Goal: Task Accomplishment & Management: Manage account settings

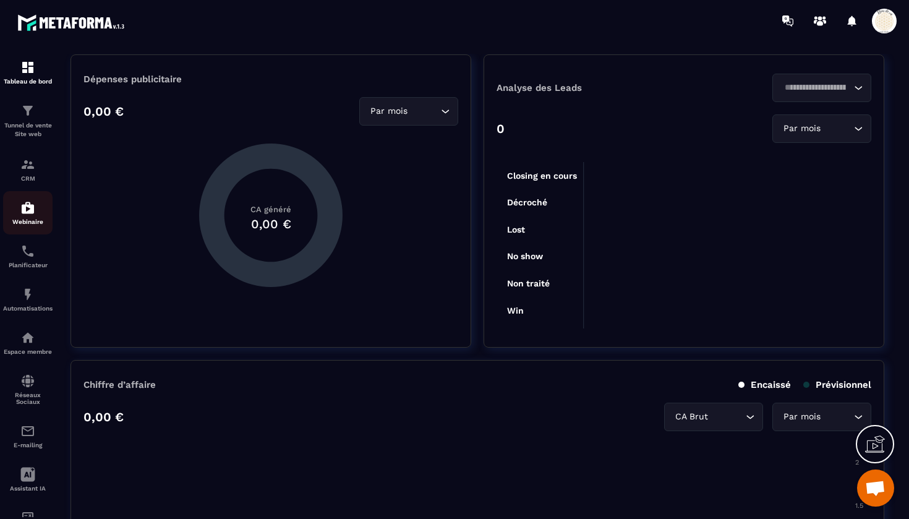
click at [24, 208] on img at bounding box center [27, 207] width 15 height 15
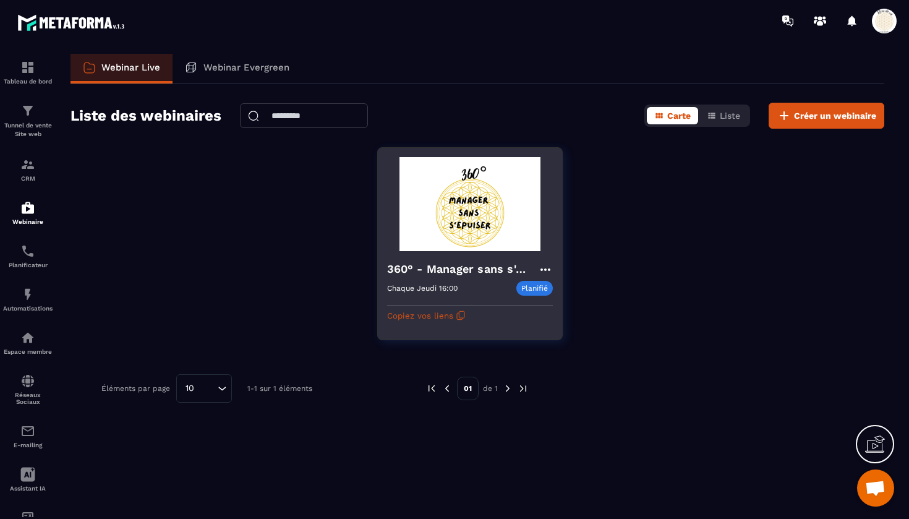
click at [548, 267] on icon at bounding box center [545, 269] width 15 height 15
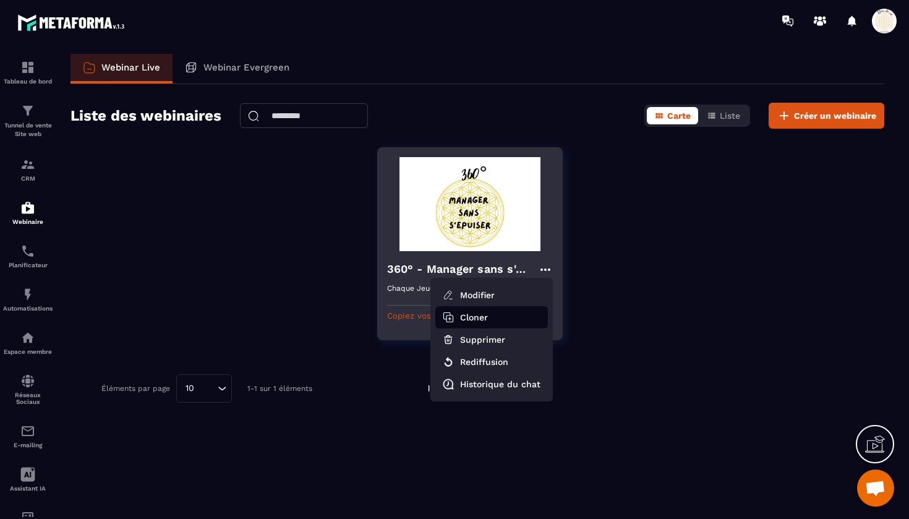
click at [472, 320] on button "Cloner" at bounding box center [491, 317] width 113 height 22
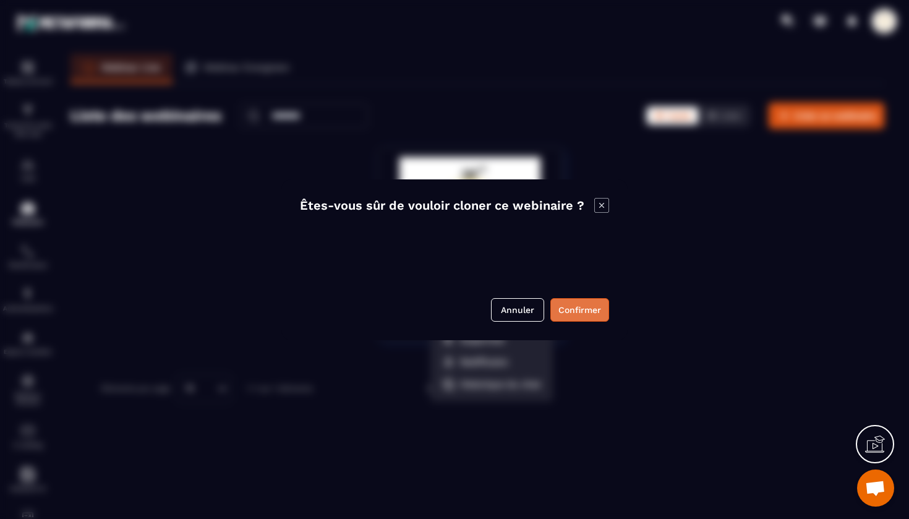
click at [584, 309] on button "Confirmer" at bounding box center [579, 309] width 59 height 23
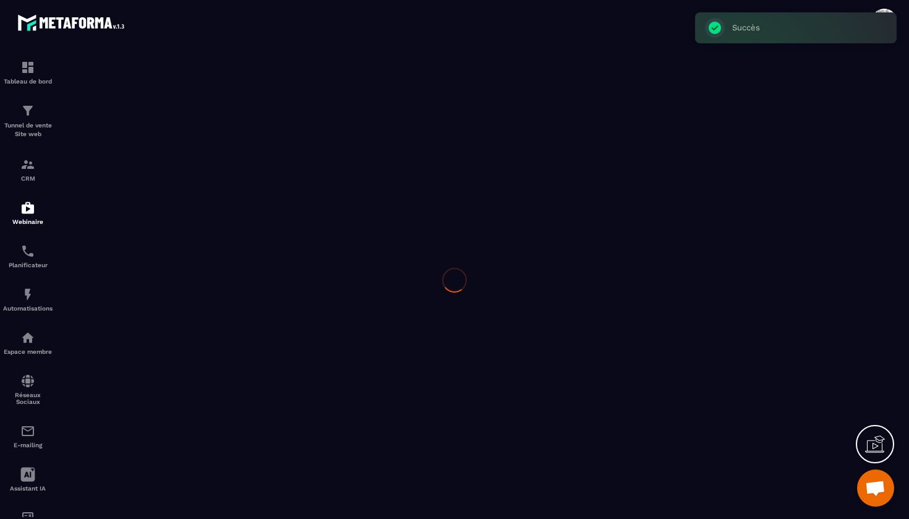
type input "**********"
type textarea "**********"
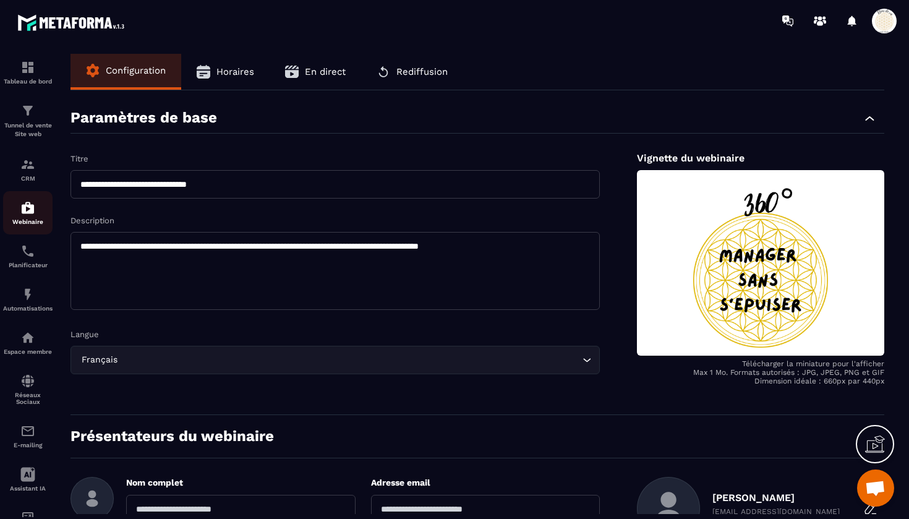
click at [25, 205] on img at bounding box center [27, 207] width 15 height 15
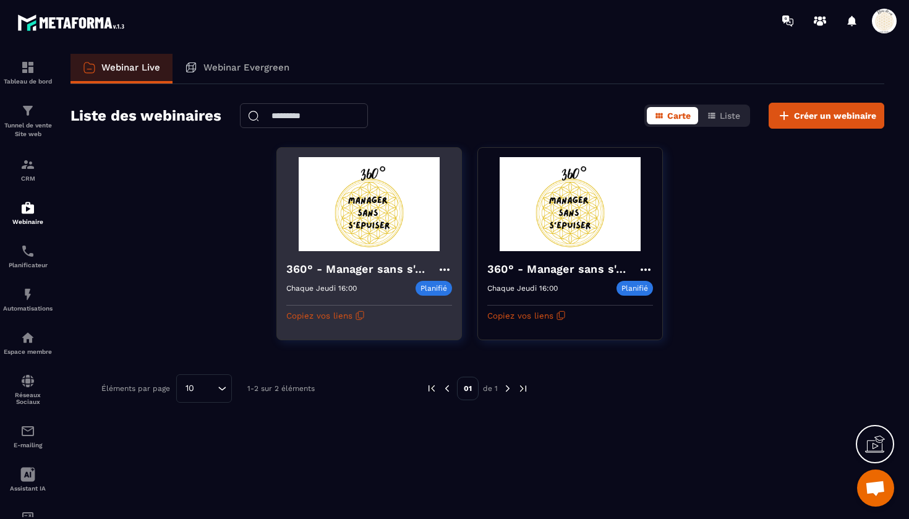
click at [448, 266] on icon at bounding box center [444, 269] width 15 height 15
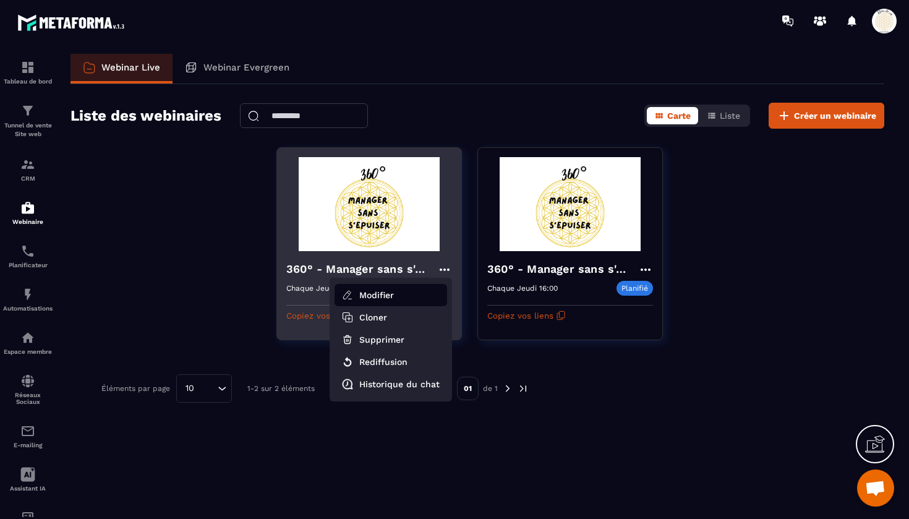
click at [400, 289] on button "Modifier" at bounding box center [390, 295] width 113 height 22
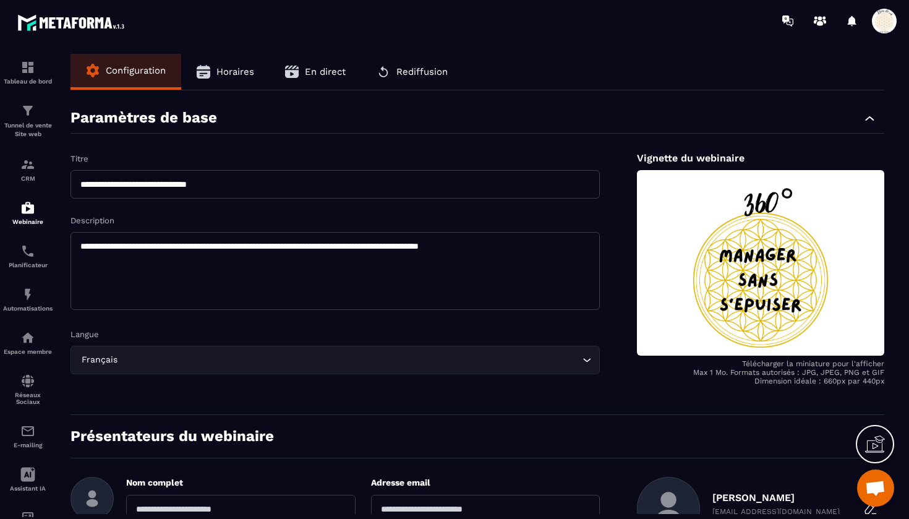
click at [237, 69] on span "Horaires" at bounding box center [235, 71] width 38 height 11
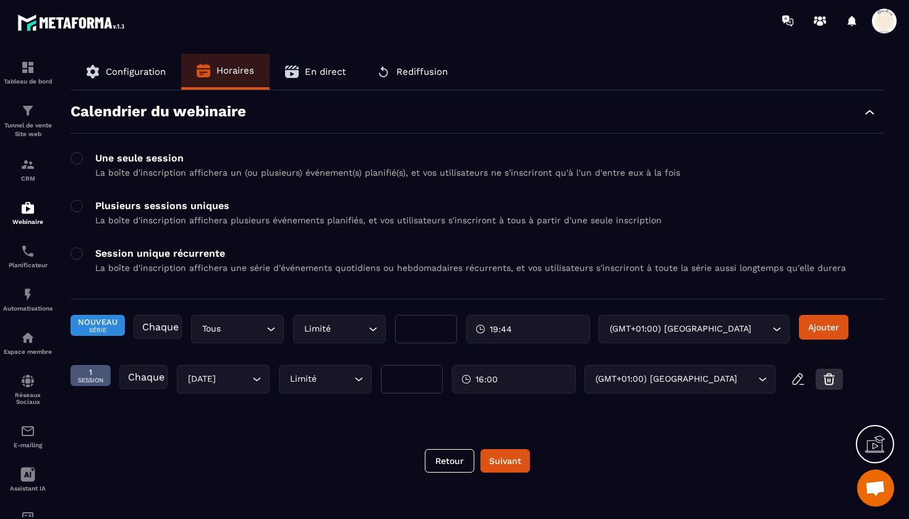
click at [830, 380] on icon "button" at bounding box center [829, 380] width 2 height 2
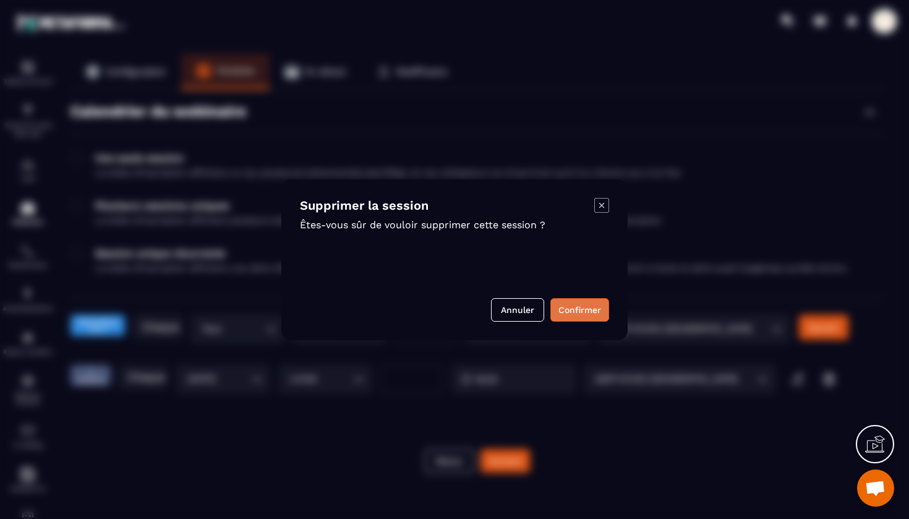
click at [569, 305] on button "Confirmer" at bounding box center [579, 309] width 59 height 23
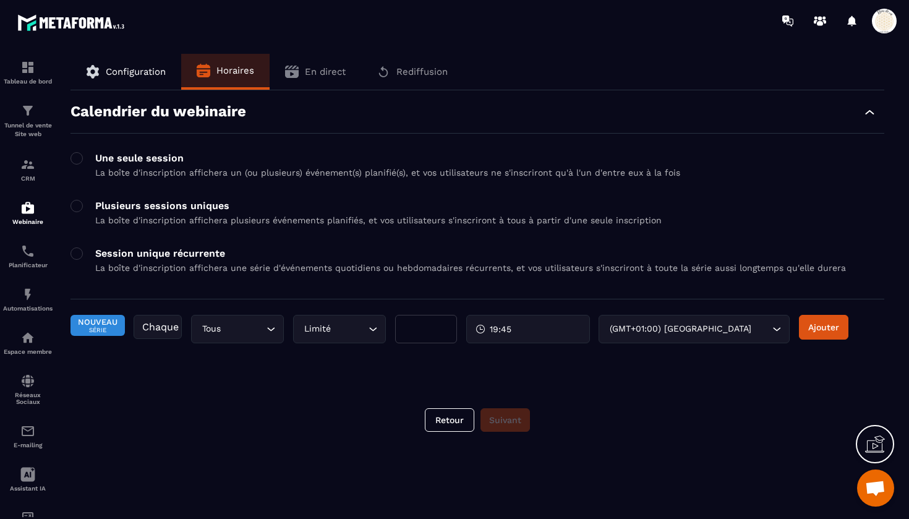
click at [478, 329] on icon at bounding box center [480, 329] width 10 height 10
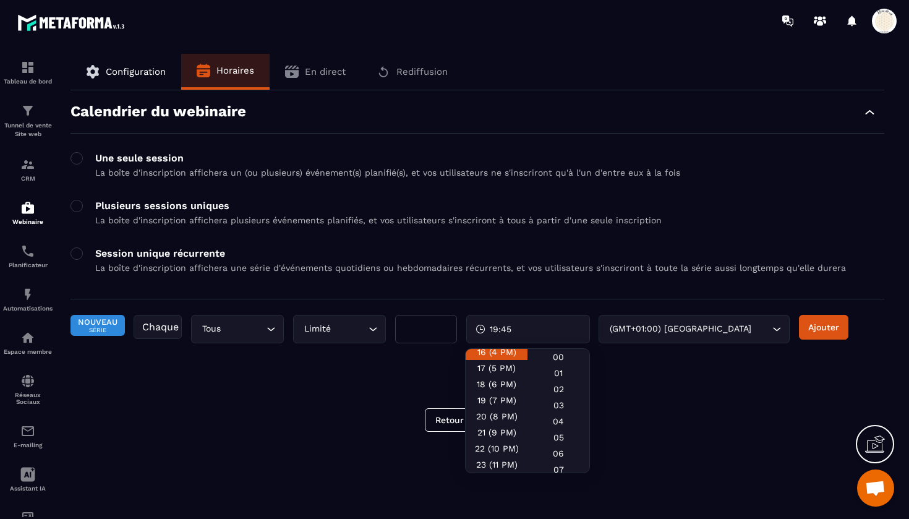
click at [494, 355] on div "16 (4 PM)" at bounding box center [496, 352] width 62 height 16
click at [409, 376] on div "Calendrier du webinaire Une seule session La boîte d'inscription affichera un (…" at bounding box center [477, 239] width 814 height 299
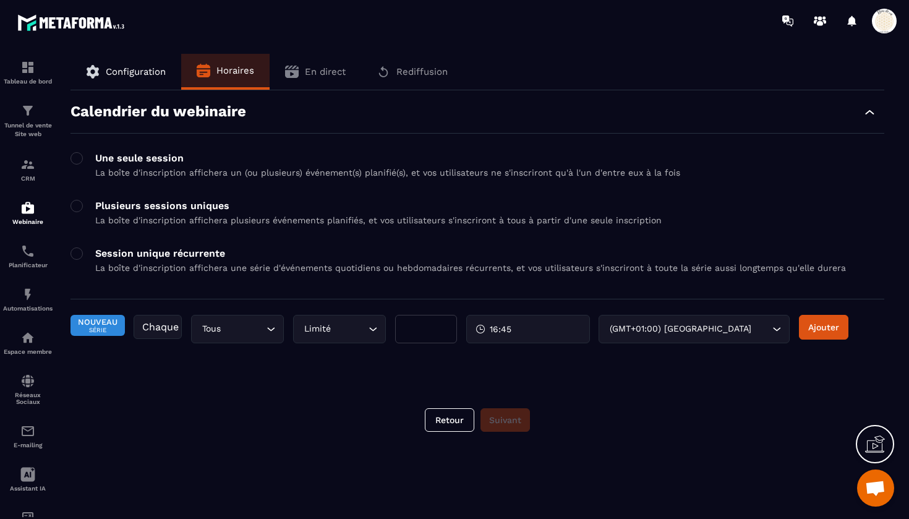
click at [502, 331] on span "16:45" at bounding box center [501, 329] width 22 height 12
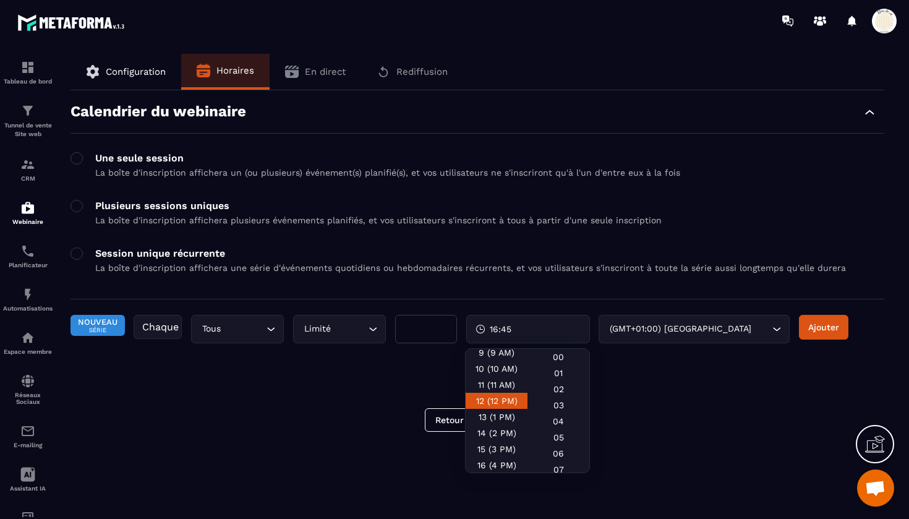
scroll to position [177, 0]
click at [499, 435] on div "16 (4 PM)" at bounding box center [496, 436] width 62 height 16
click at [556, 356] on div "00" at bounding box center [558, 357] width 62 height 16
click at [272, 330] on icon "Search for option" at bounding box center [271, 329] width 12 height 12
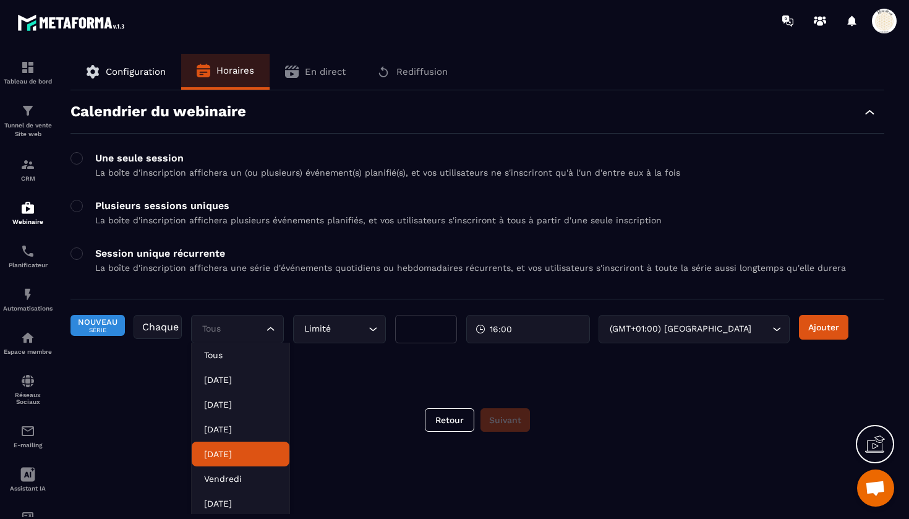
click at [213, 459] on p "[DATE]" at bounding box center [240, 454] width 73 height 12
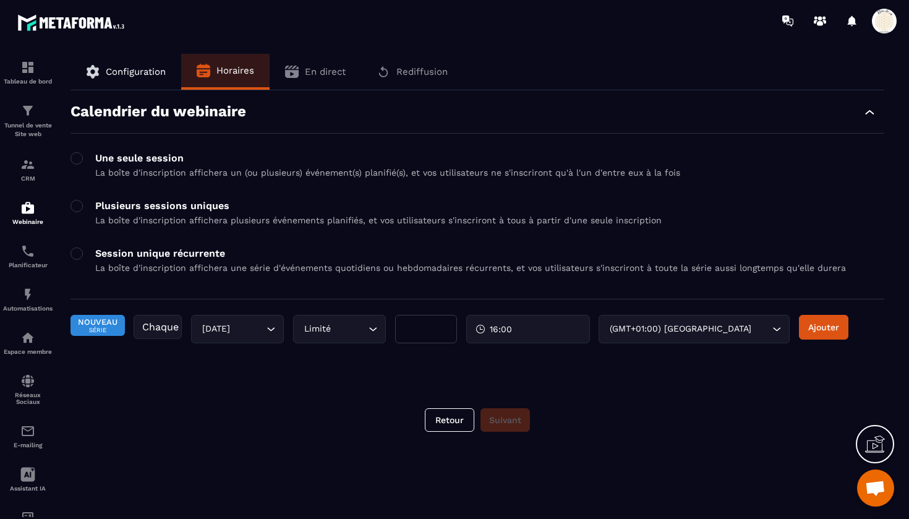
click at [155, 332] on div "Tableau de bord Tunnel de vente Site web CRM Webinaire Planificateur Automatisa…" at bounding box center [105, 278] width 211 height 475
click at [79, 212] on span at bounding box center [76, 206] width 12 height 12
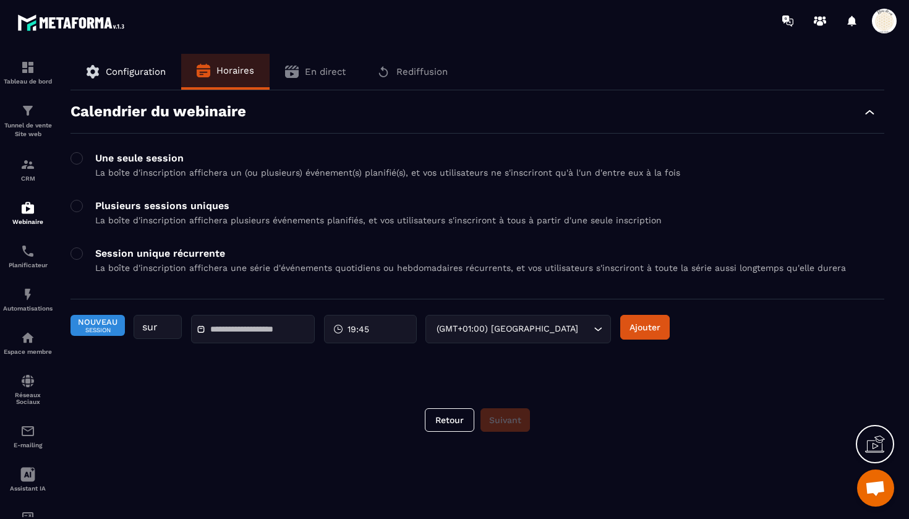
click at [247, 334] on input "text" at bounding box center [253, 329] width 87 height 9
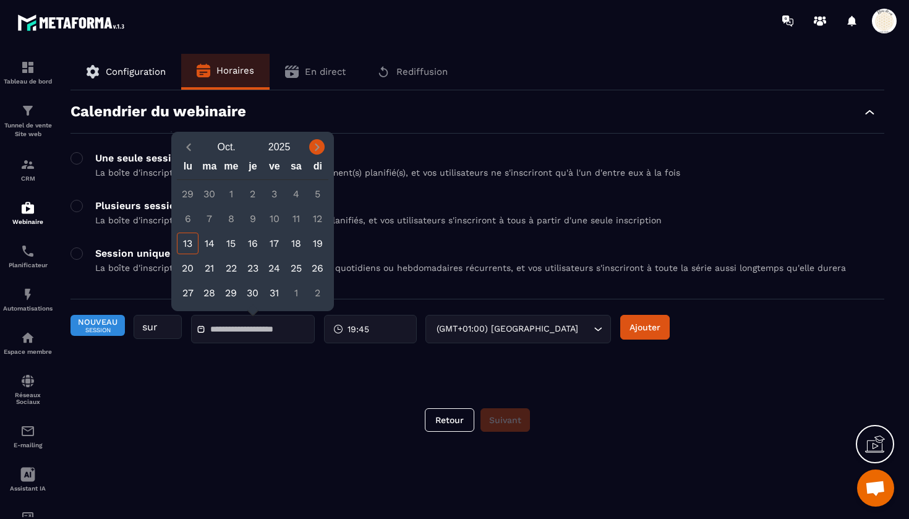
click at [320, 145] on icon "Next month" at bounding box center [317, 147] width 12 height 12
click at [250, 218] on div "6" at bounding box center [253, 219] width 22 height 22
type input "**********"
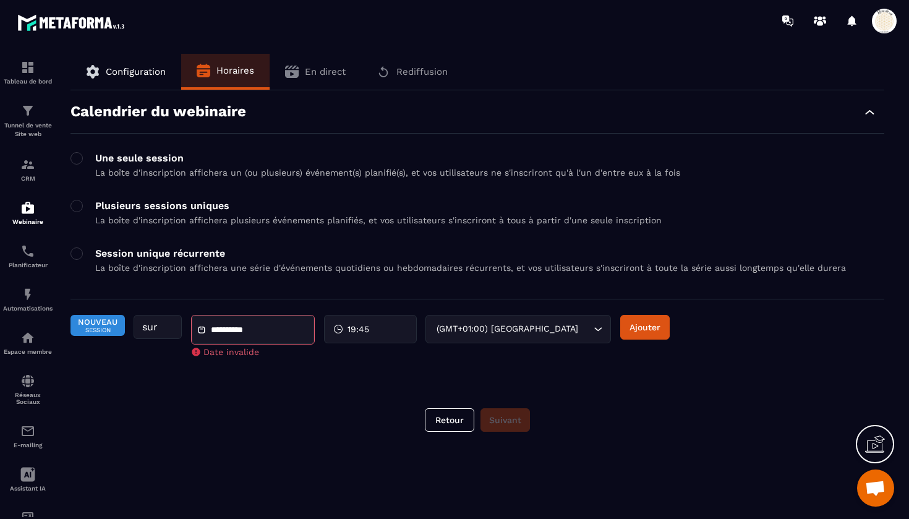
click at [331, 330] on div "19:45" at bounding box center [370, 329] width 93 height 28
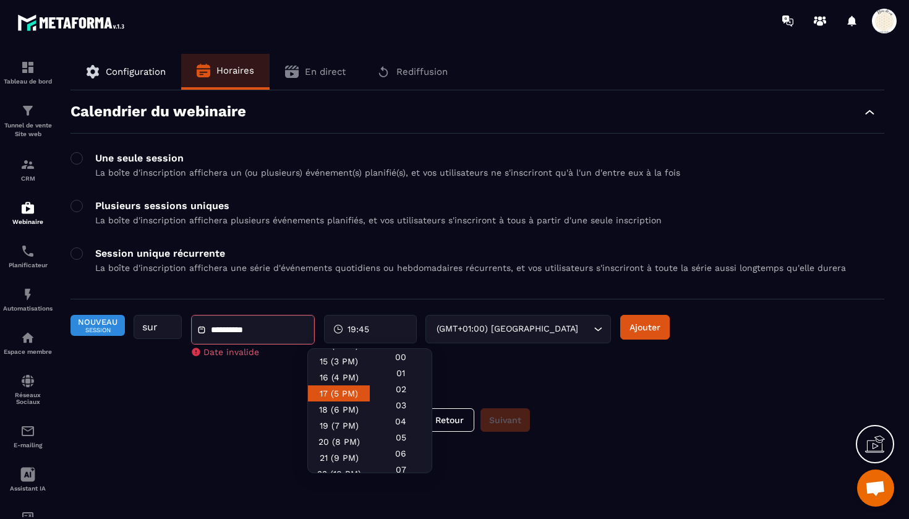
scroll to position [234, 0]
click at [344, 380] on div "16 (4 PM)" at bounding box center [339, 380] width 62 height 16
click at [399, 359] on div "00" at bounding box center [401, 357] width 62 height 16
click at [639, 326] on button "Ajouter" at bounding box center [644, 327] width 49 height 25
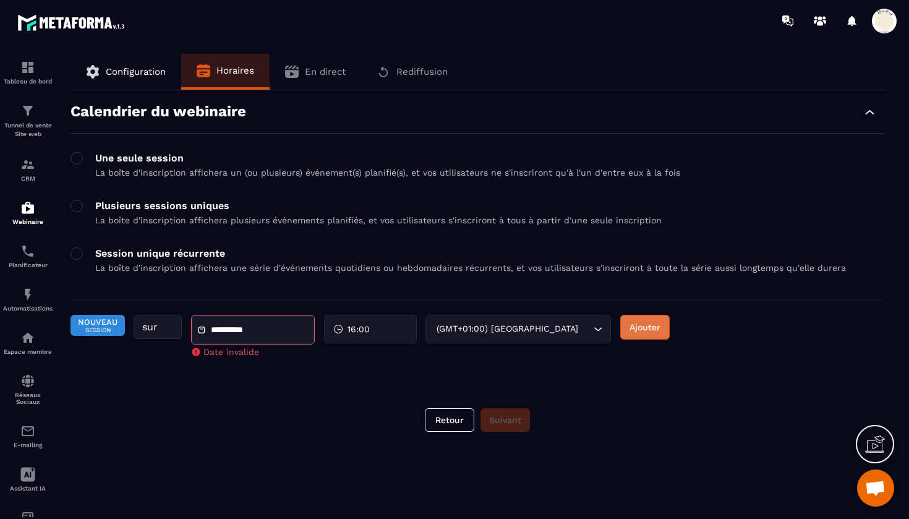
click at [639, 326] on button "Ajouter" at bounding box center [644, 327] width 49 height 25
click at [81, 161] on span at bounding box center [76, 158] width 12 height 12
click at [240, 333] on input "text" at bounding box center [253, 329] width 87 height 9
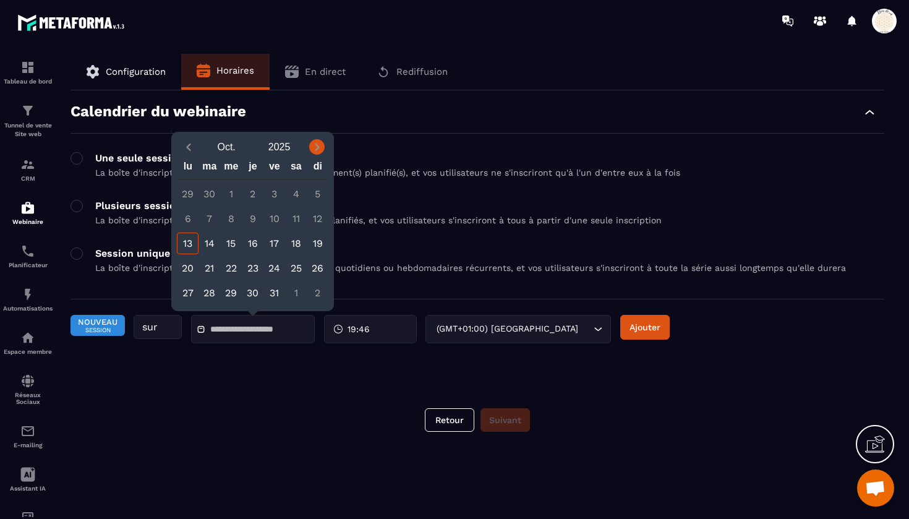
click at [317, 149] on icon "Next month" at bounding box center [317, 146] width 4 height 7
click at [253, 214] on div "6" at bounding box center [253, 219] width 22 height 22
type input "**********"
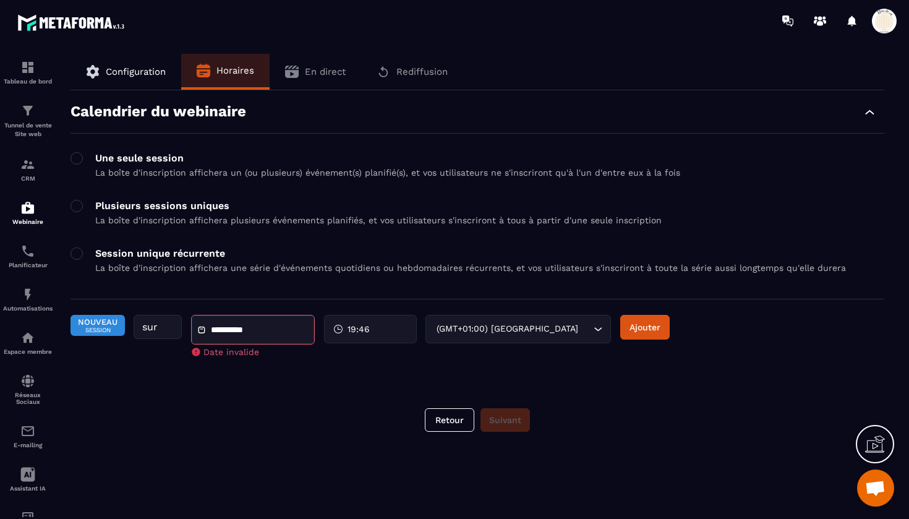
click at [158, 328] on div "Tableau de bord Tunnel de vente Site web CRM Webinaire Planificateur Automatisa…" at bounding box center [105, 278] width 211 height 475
click at [373, 329] on div "19:46" at bounding box center [370, 329] width 93 height 28
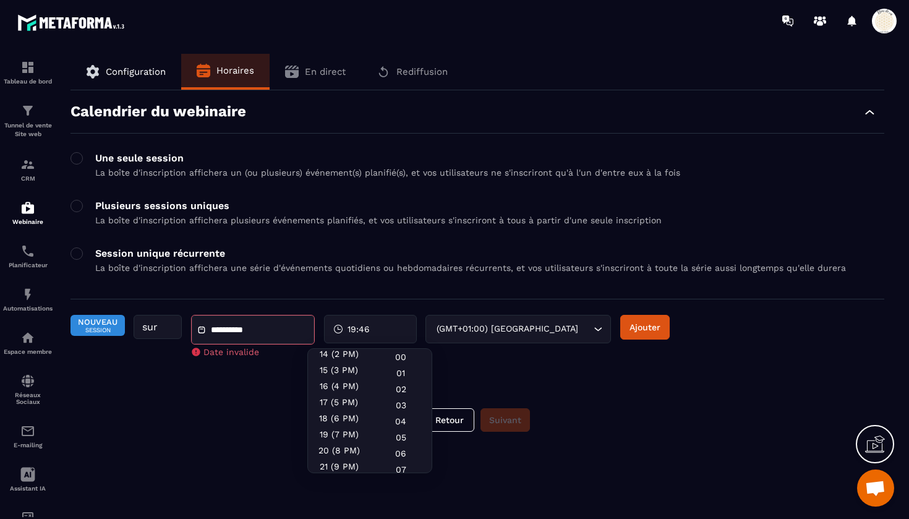
scroll to position [230, 0]
click at [342, 383] on div "16 (4 PM)" at bounding box center [339, 384] width 62 height 16
click at [402, 354] on div "00" at bounding box center [401, 357] width 62 height 16
click at [647, 328] on button "Ajouter" at bounding box center [644, 327] width 49 height 25
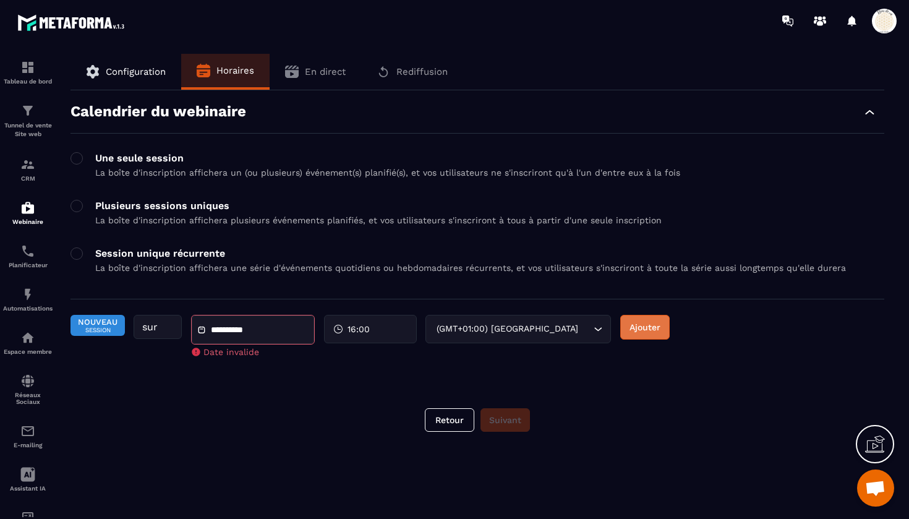
click at [647, 328] on button "Ajouter" at bounding box center [644, 327] width 49 height 25
click at [31, 211] on img at bounding box center [27, 207] width 15 height 15
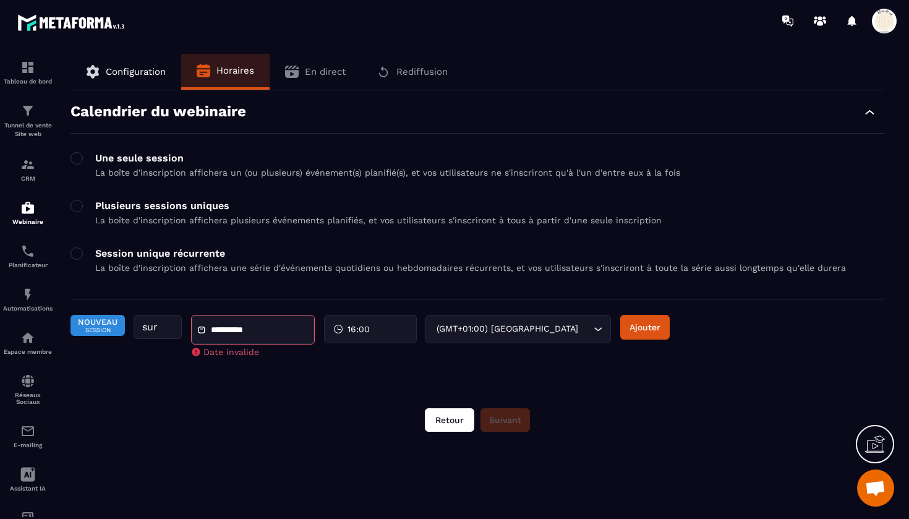
click at [451, 422] on button "Retour" at bounding box center [449, 419] width 49 height 23
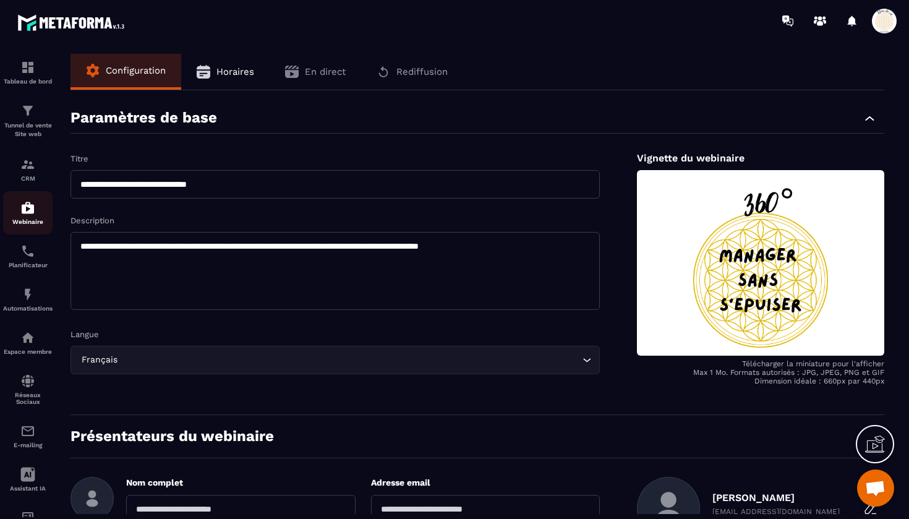
click at [23, 202] on img at bounding box center [27, 207] width 15 height 15
click at [32, 213] on img at bounding box center [27, 207] width 15 height 15
click at [29, 174] on div "CRM" at bounding box center [27, 169] width 49 height 25
